Goal: Task Accomplishment & Management: Manage account settings

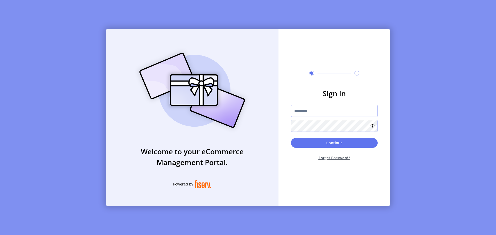
click at [302, 111] on input "text" at bounding box center [334, 111] width 87 height 12
click at [311, 109] on input "text" at bounding box center [334, 111] width 87 height 12
type input "**********"
click at [321, 145] on button "Continue" at bounding box center [334, 143] width 87 height 10
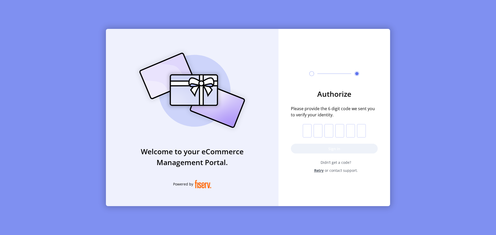
click at [310, 129] on input "text" at bounding box center [307, 130] width 9 height 13
paste input "*"
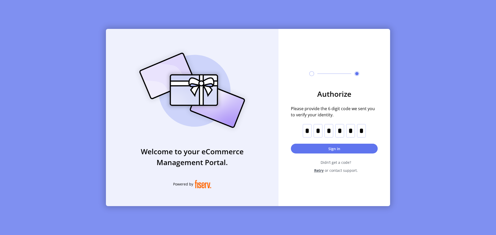
type input "*"
click at [305, 150] on button "Sign in" at bounding box center [334, 149] width 87 height 10
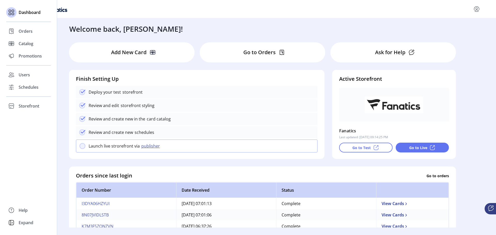
click at [32, 156] on div "Dashboard Orders Catalog Promotions Users Schedules Storefront Configuration St…" at bounding box center [28, 117] width 57 height 235
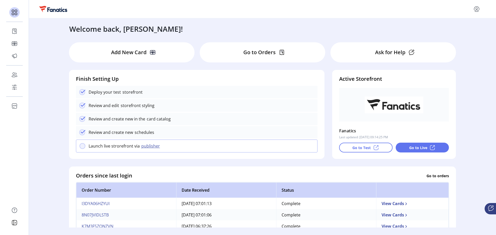
click at [60, 142] on div "Welcome back, [PERSON_NAME]! Add New Card Go to Orders Ask for Help Finish Sett…" at bounding box center [262, 123] width 467 height 210
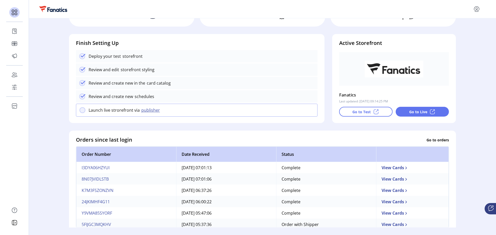
scroll to position [36, 0]
click at [60, 142] on div "Welcome back, [PERSON_NAME]! Add New Card Go to Orders Ask for Help Finish Sett…" at bounding box center [262, 123] width 467 height 210
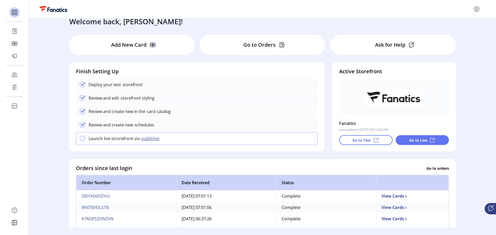
scroll to position [0, 0]
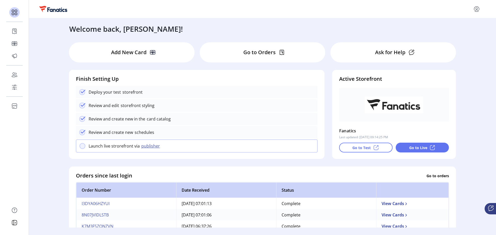
click at [337, 29] on div "Welcome back, [PERSON_NAME]!" at bounding box center [262, 26] width 397 height 16
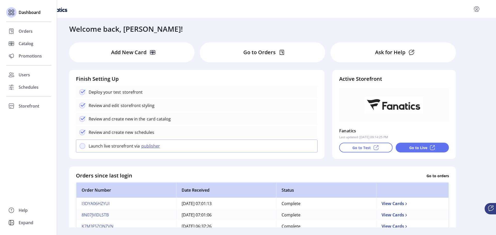
click at [37, 153] on div "Dashboard Orders Catalog Promotions Users Schedules Storefront Configuration St…" at bounding box center [28, 117] width 57 height 235
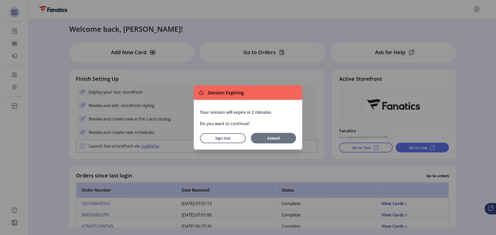
click at [257, 139] on span "Extend" at bounding box center [273, 138] width 40 height 5
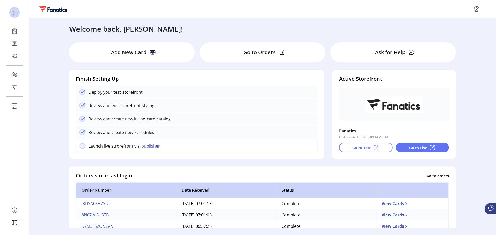
click at [62, 163] on div "Welcome back, [PERSON_NAME]! Add New Card Go to Orders Ask for Help Finish Sett…" at bounding box center [262, 123] width 467 height 210
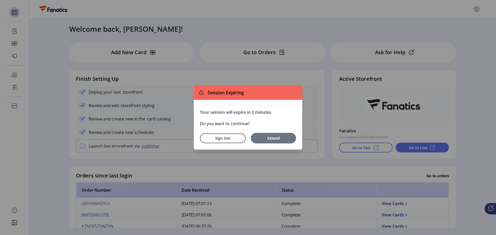
click at [281, 141] on span "Extend" at bounding box center [273, 138] width 40 height 5
